Goal: Task Accomplishment & Management: Manage account settings

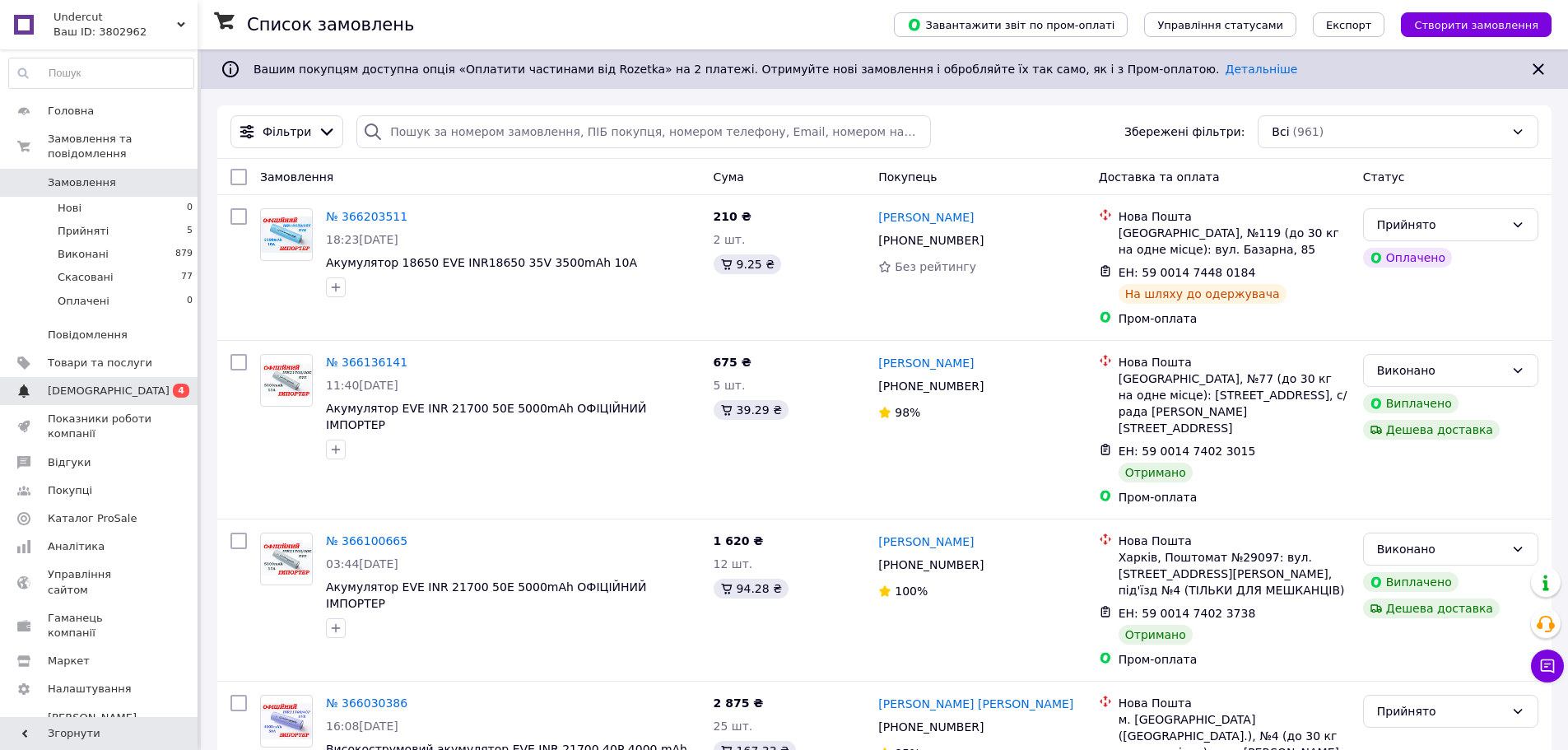
click at [158, 383] on span "0 4" at bounding box center [174, 390] width 46 height 15
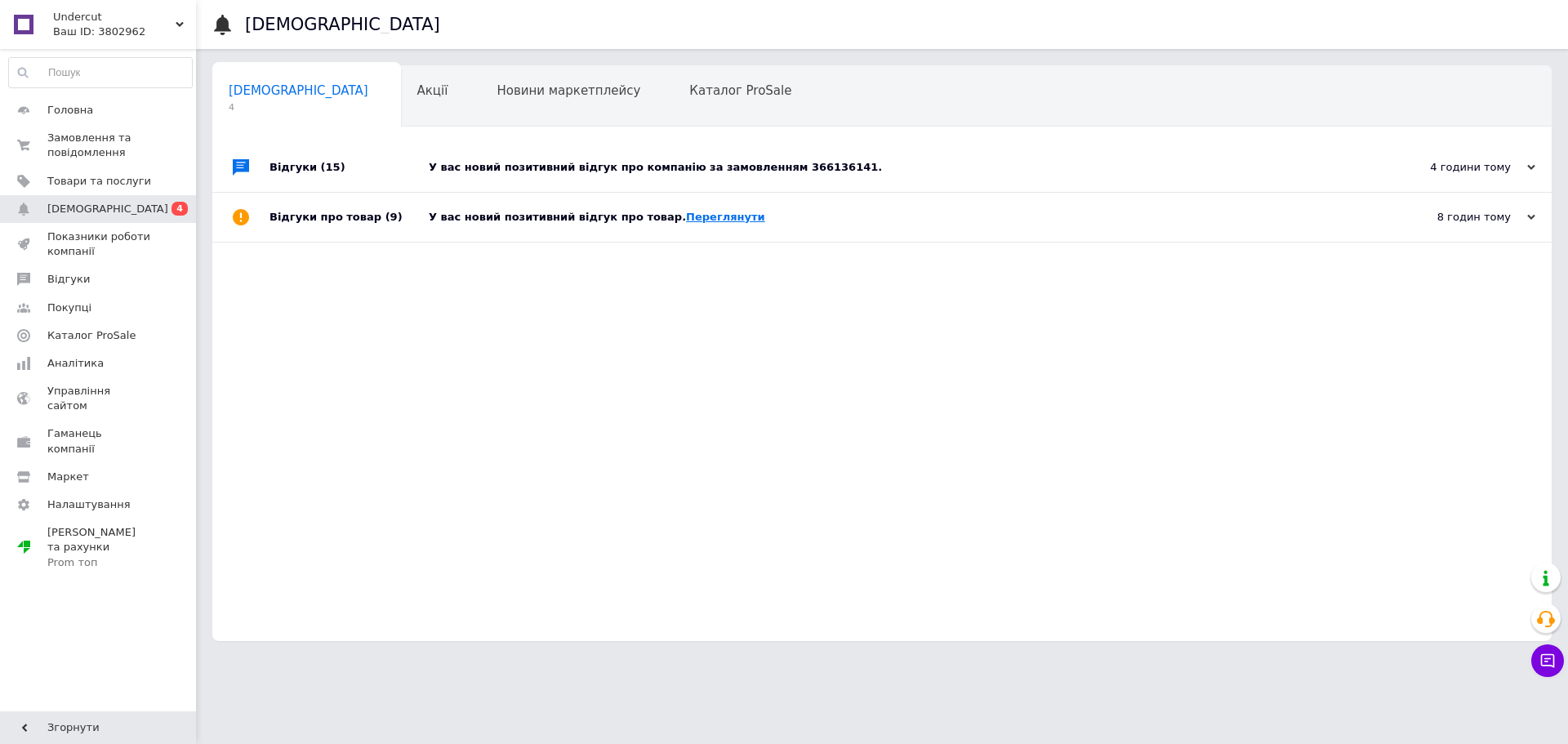
click at [703, 215] on link "Переглянути" at bounding box center [726, 216] width 79 height 12
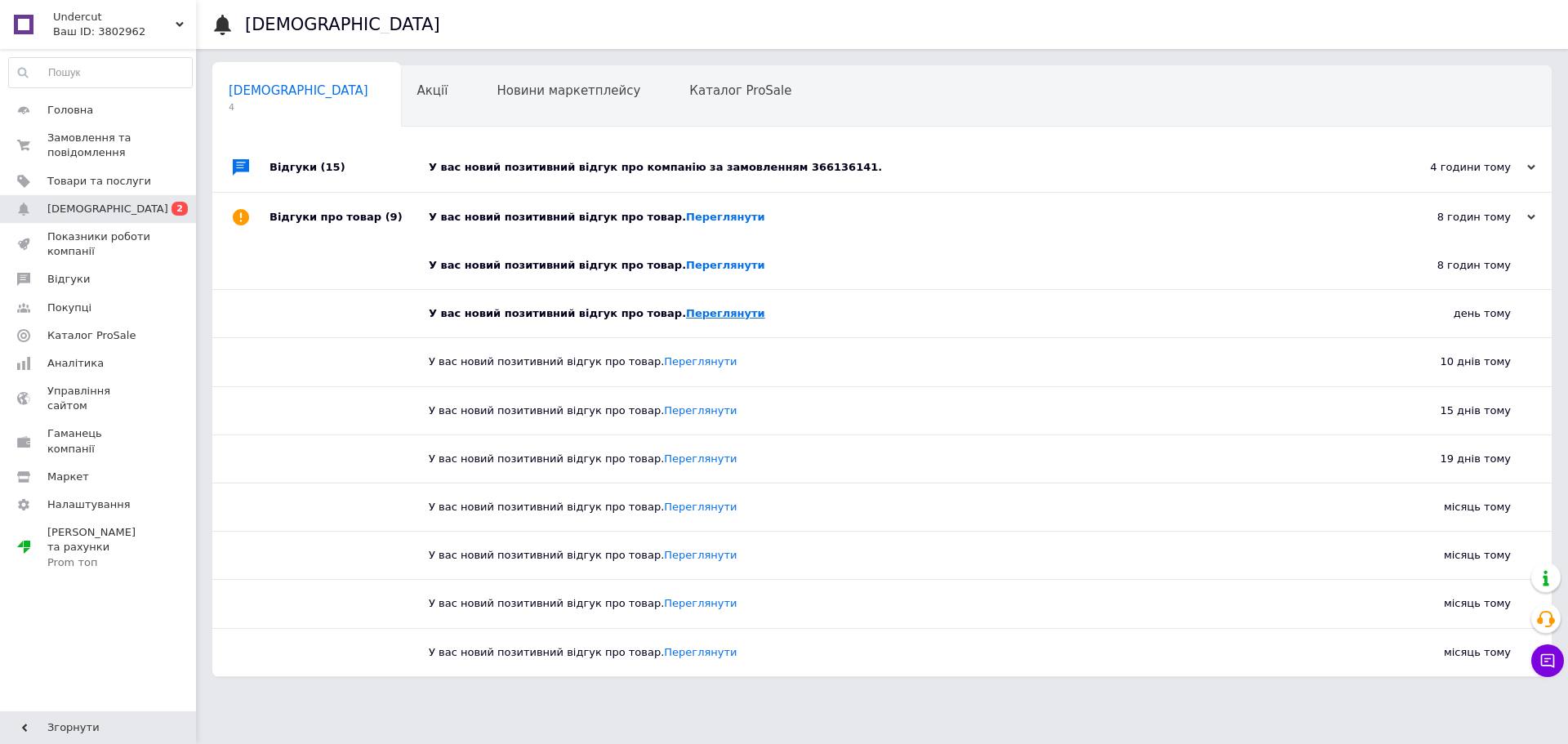
click at [686, 314] on link "Переглянути" at bounding box center [726, 313] width 79 height 12
click at [694, 268] on link "Переглянути" at bounding box center [726, 265] width 79 height 12
click at [756, 164] on div "У вас новий позитивний відгук про компанію за замовленням 366136141." at bounding box center [900, 167] width 943 height 14
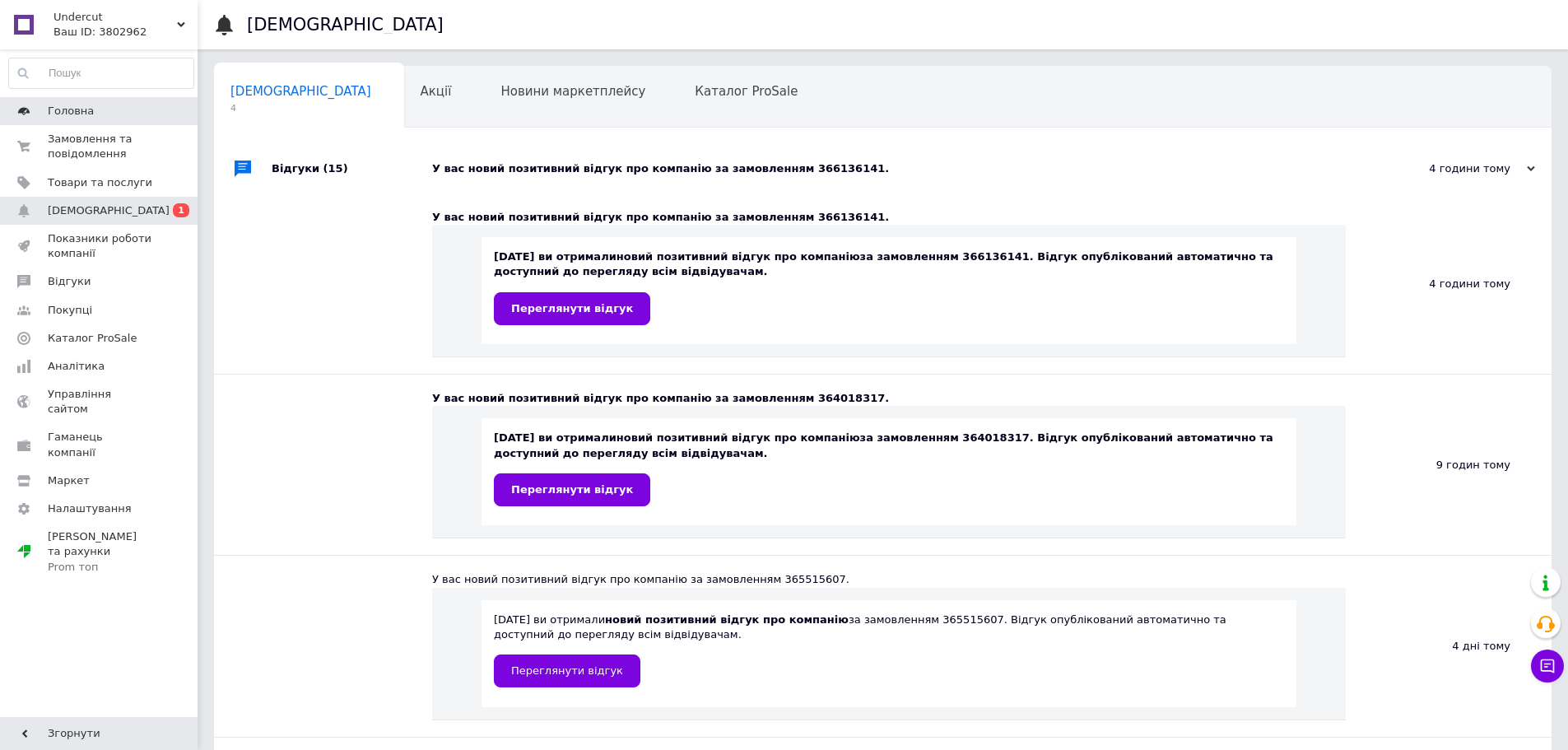
click at [65, 121] on link "Головна" at bounding box center [101, 111] width 203 height 28
